Goal: Task Accomplishment & Management: Manage account settings

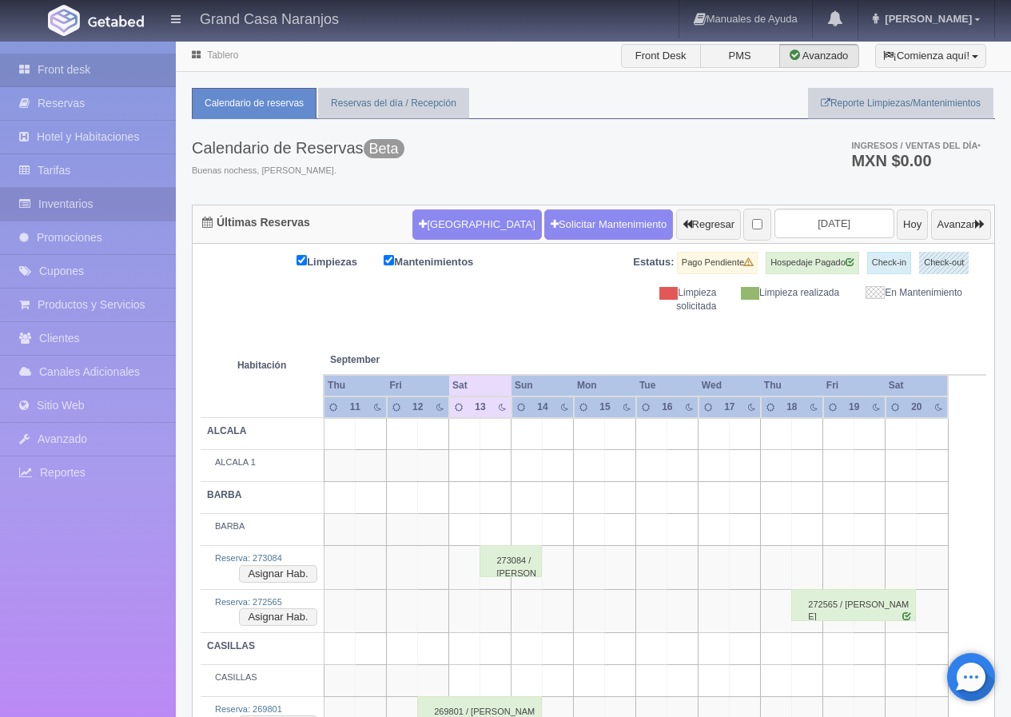
click at [70, 199] on link "Inventarios" at bounding box center [88, 204] width 176 height 33
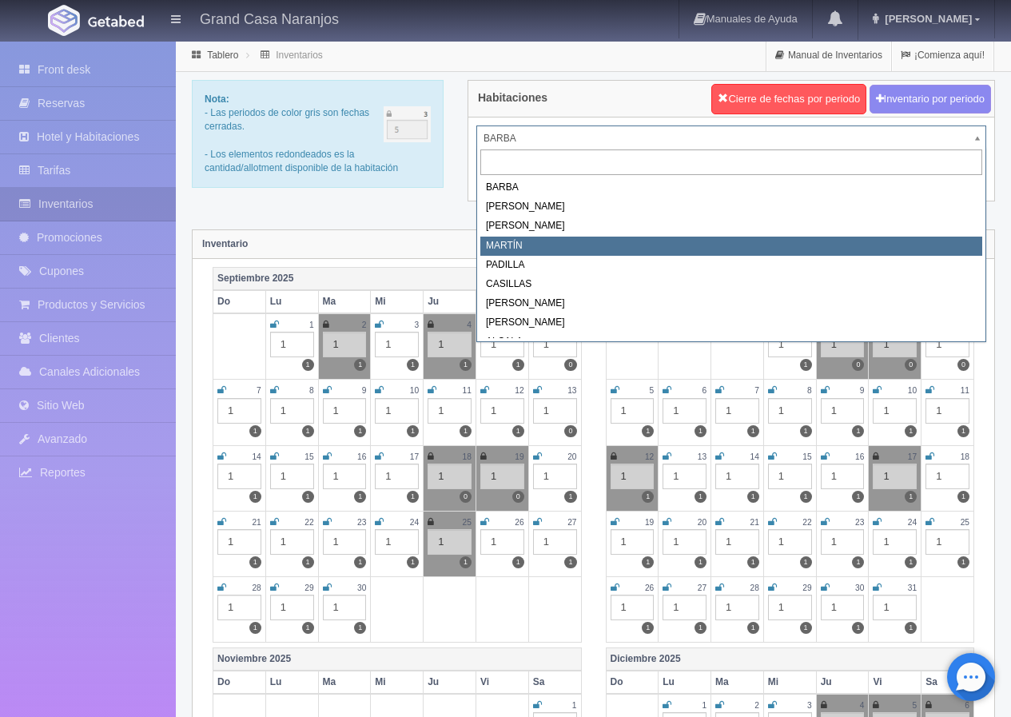
select select "2063"
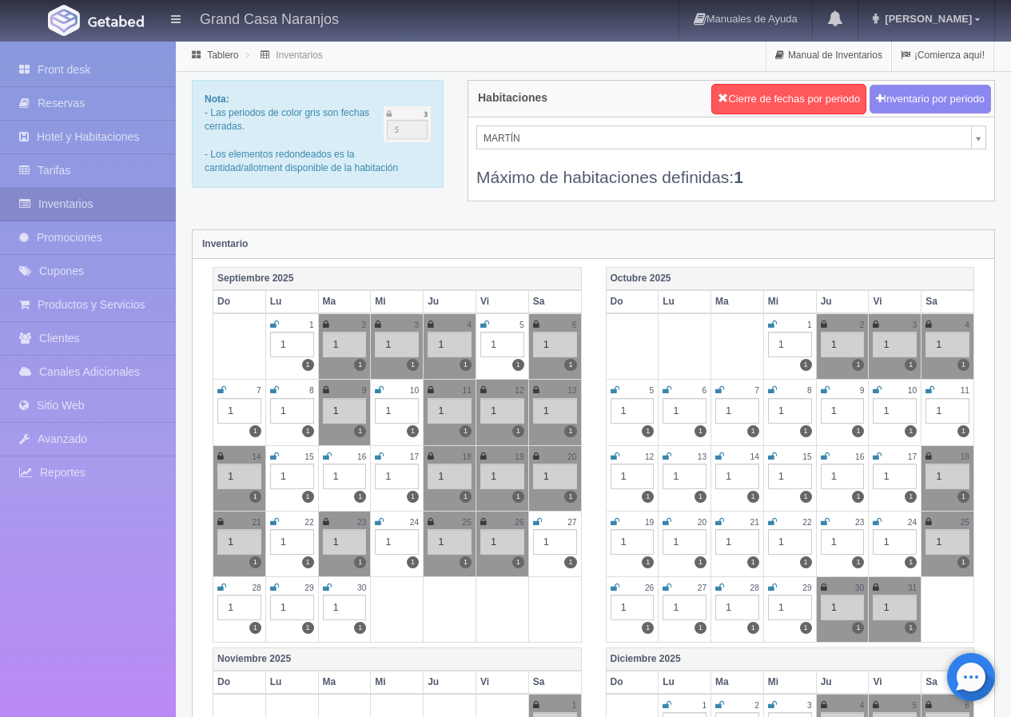
click at [929, 454] on icon at bounding box center [928, 457] width 6 height 10
